Goal: Task Accomplishment & Management: Manage account settings

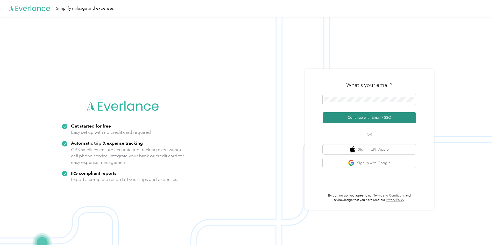
click at [369, 115] on button "Continue with Email / SSO" at bounding box center [368, 117] width 93 height 11
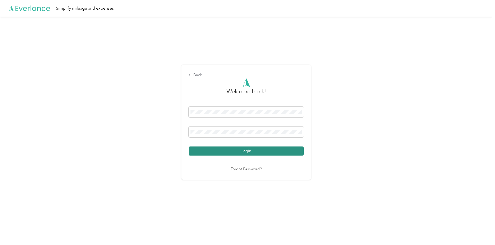
click at [242, 153] on button "Login" at bounding box center [246, 150] width 115 height 9
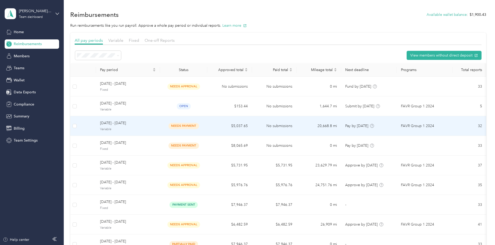
click at [199, 126] on span "needs payment" at bounding box center [183, 126] width 31 height 6
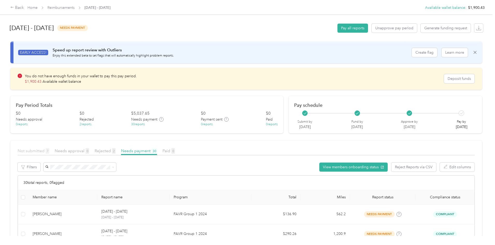
click at [49, 151] on span "Not submitted 7" at bounding box center [34, 150] width 32 height 5
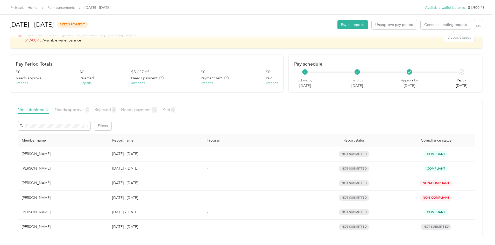
scroll to position [30, 0]
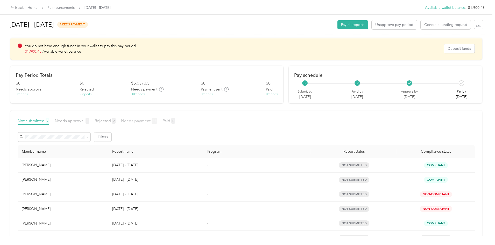
click at [157, 121] on span "Needs payment 30" at bounding box center [139, 120] width 36 height 5
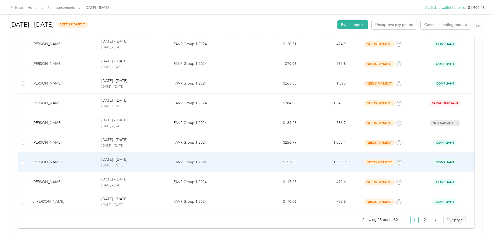
scroll to position [489, 0]
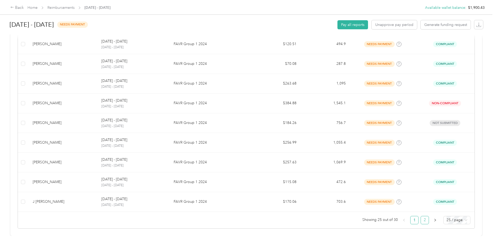
click at [421, 218] on link "2" at bounding box center [425, 220] width 8 height 8
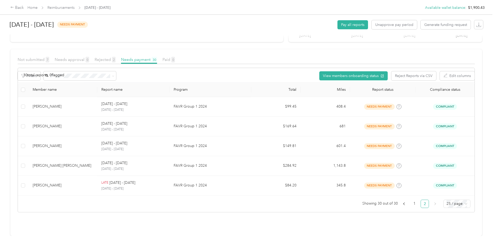
scroll to position [95, 0]
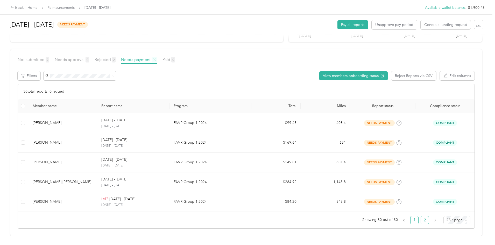
click at [410, 217] on link "1" at bounding box center [414, 220] width 8 height 8
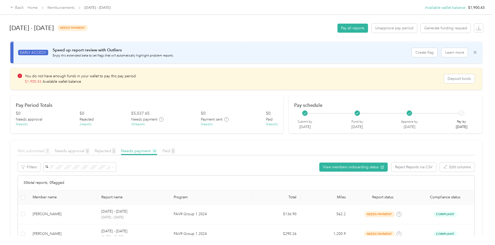
click at [49, 150] on span "Not submitted 7" at bounding box center [34, 150] width 32 height 5
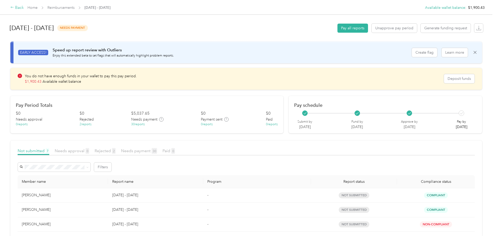
click at [24, 8] on div "Back" at bounding box center [16, 8] width 13 height 6
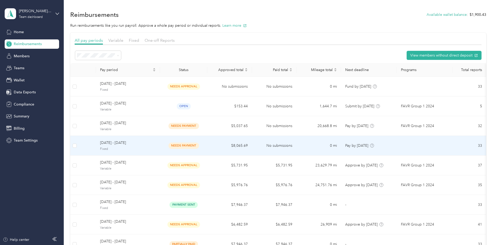
click at [156, 142] on span "[DATE] - [DATE]" at bounding box center [128, 143] width 56 height 6
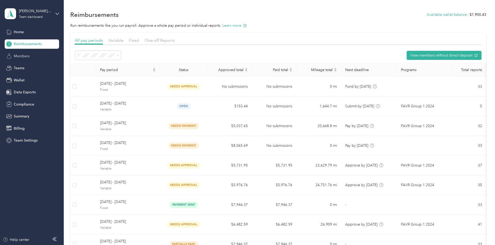
click at [24, 56] on span "Members" at bounding box center [22, 55] width 16 height 5
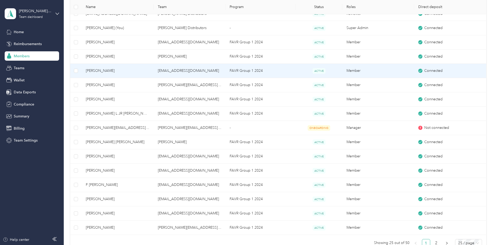
scroll to position [311, 0]
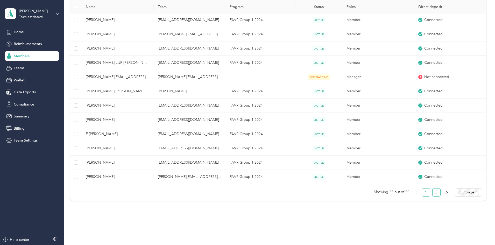
click at [432, 193] on link "2" at bounding box center [436, 192] width 8 height 8
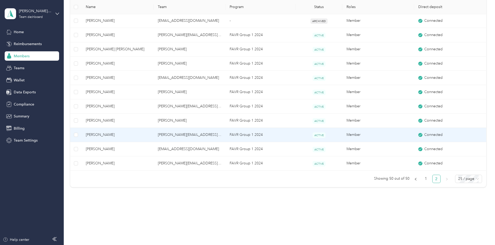
scroll to position [324, 0]
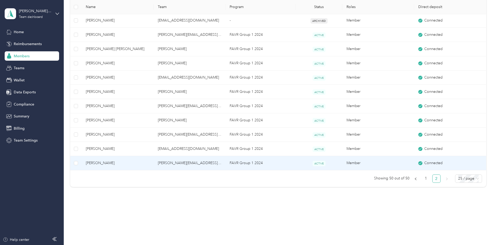
click at [138, 163] on span "[PERSON_NAME]" at bounding box center [117, 163] width 63 height 6
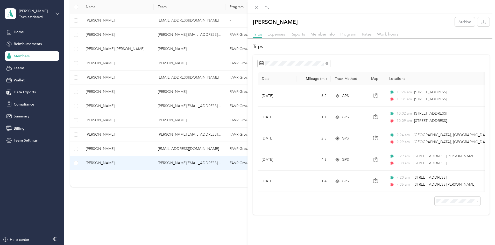
click at [351, 34] on span "Program" at bounding box center [348, 34] width 16 height 5
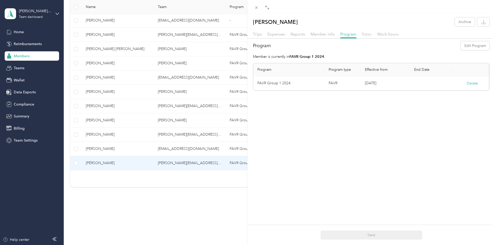
click at [365, 34] on span "Rates" at bounding box center [366, 34] width 10 height 5
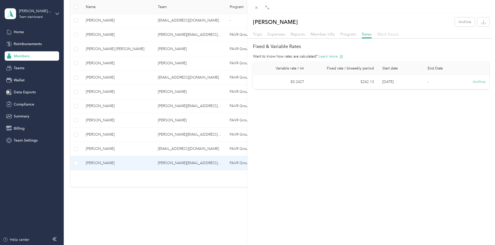
click at [384, 34] on span "Work hours" at bounding box center [387, 34] width 21 height 5
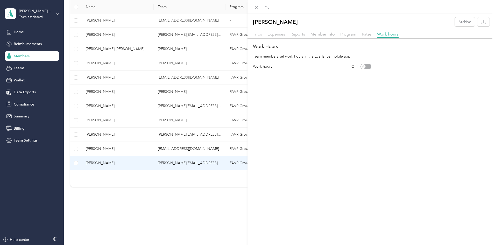
click at [259, 34] on span "Trips" at bounding box center [257, 34] width 9 height 5
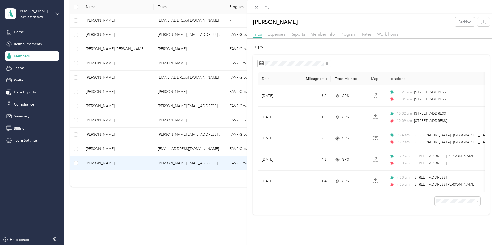
click at [22, 31] on div "[PERSON_NAME] Archive Trips Expenses Reports Member info Program Rates Work hou…" at bounding box center [247, 122] width 495 height 245
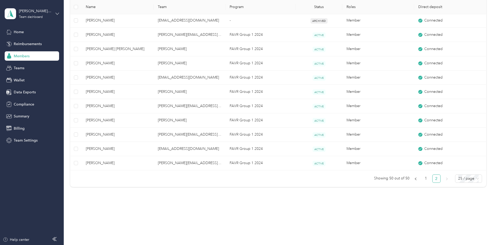
click at [56, 14] on icon at bounding box center [57, 14] width 3 height 2
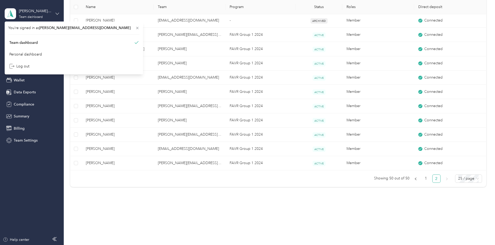
click at [57, 13] on icon at bounding box center [57, 14] width 4 height 4
